Goal: Task Accomplishment & Management: Use online tool/utility

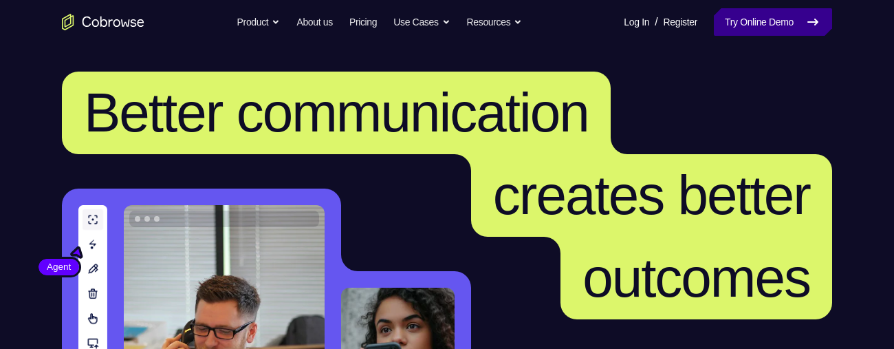
click at [768, 20] on link "Try Online Demo" at bounding box center [773, 22] width 118 height 28
click at [766, 24] on link "Try Online Demo" at bounding box center [773, 22] width 118 height 28
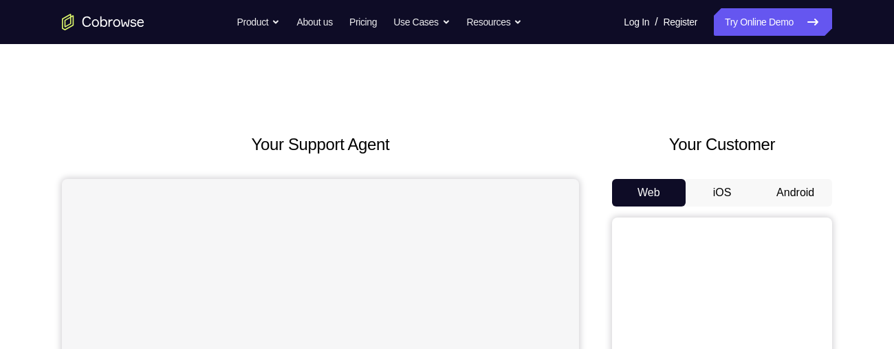
click at [789, 191] on button "Android" at bounding box center [796, 193] width 74 height 28
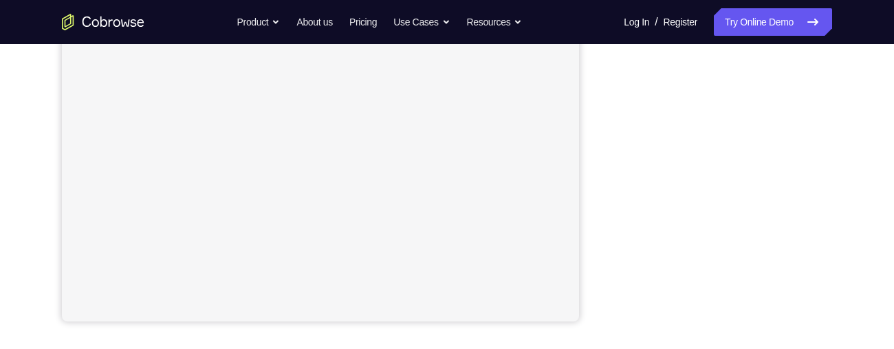
scroll to position [321, 0]
